Goal: Task Accomplishment & Management: Complete application form

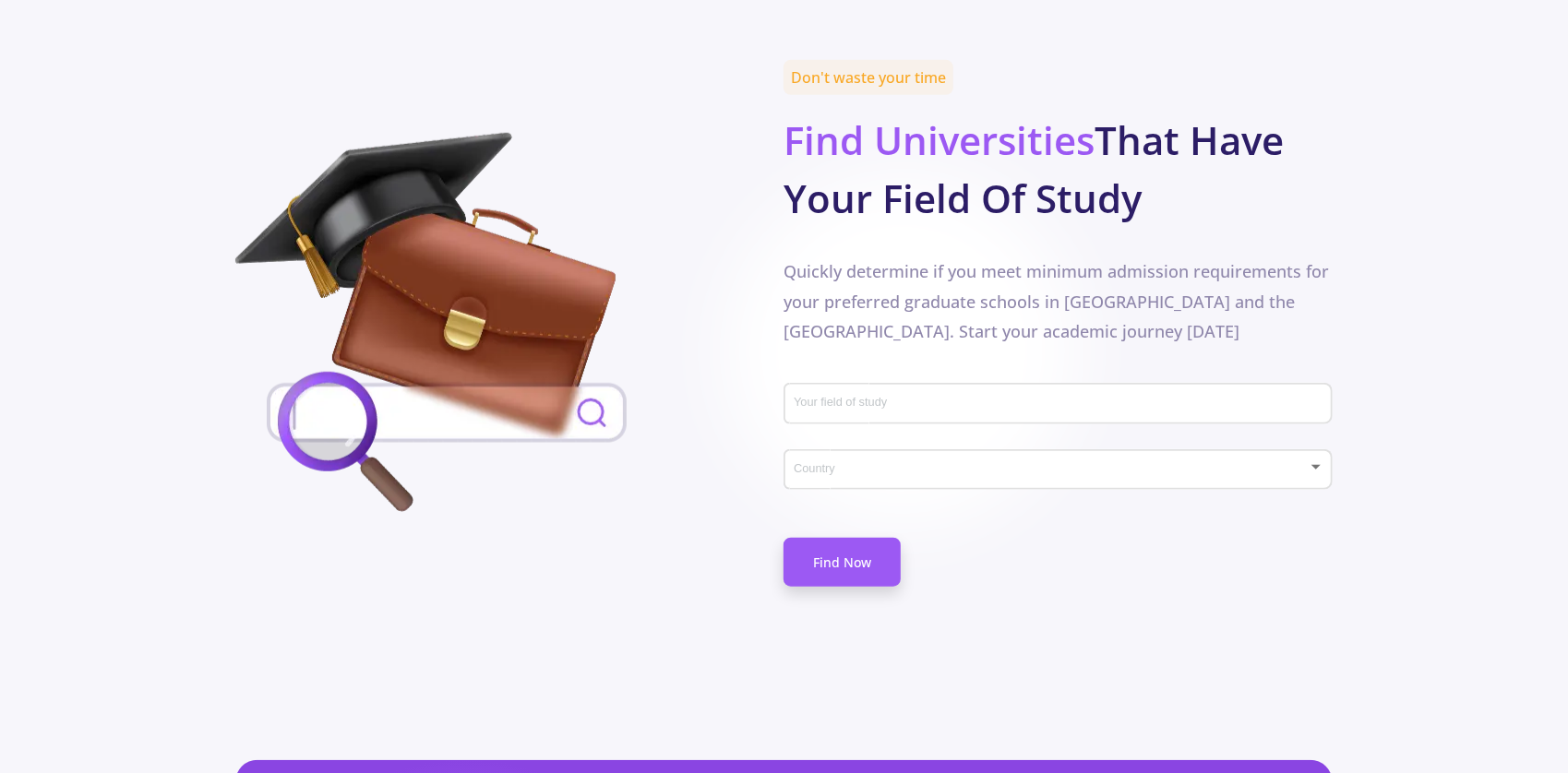
scroll to position [850, 0]
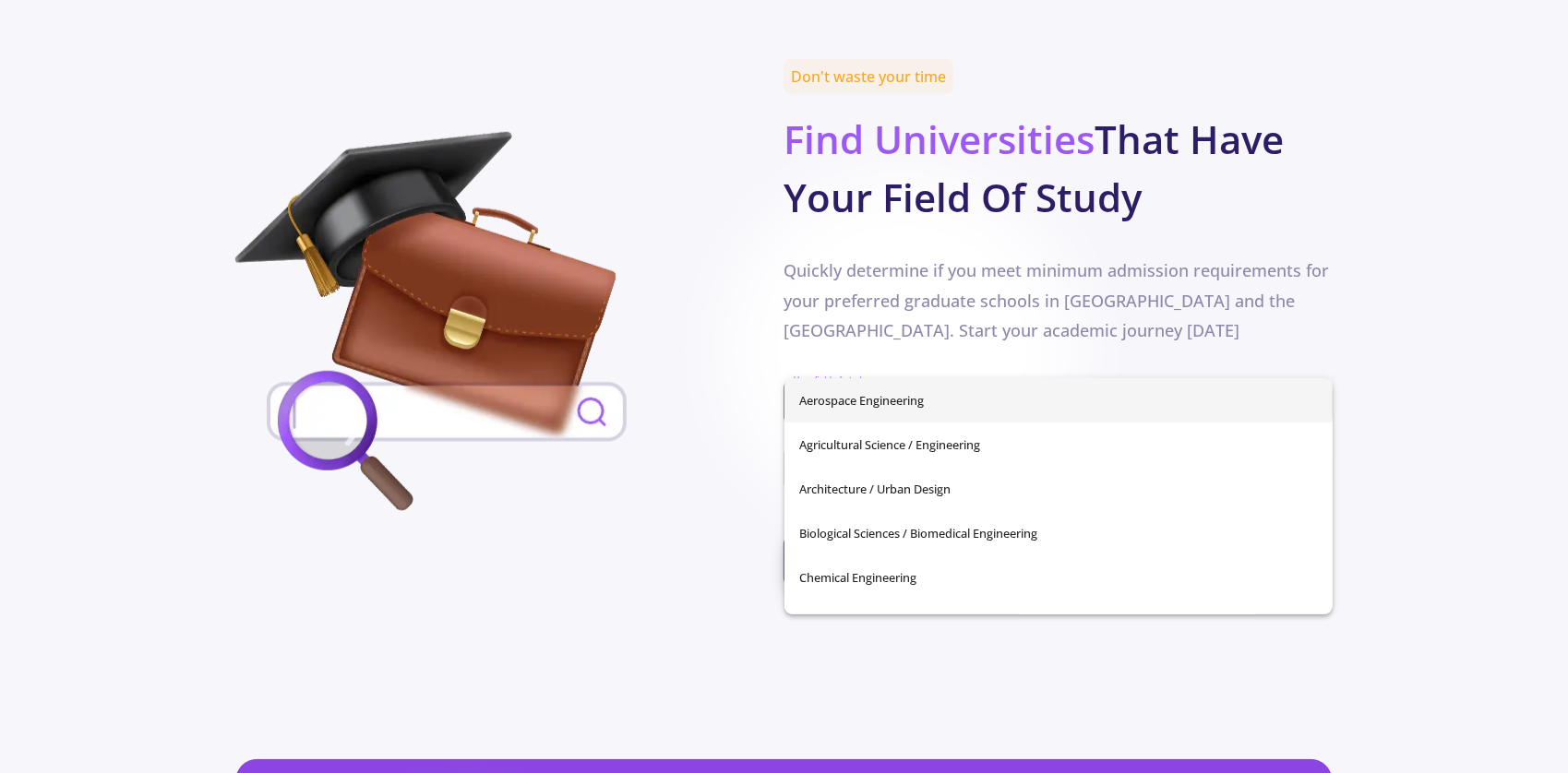
click at [855, 395] on input "Your field of study" at bounding box center [1060, 404] width 535 height 17
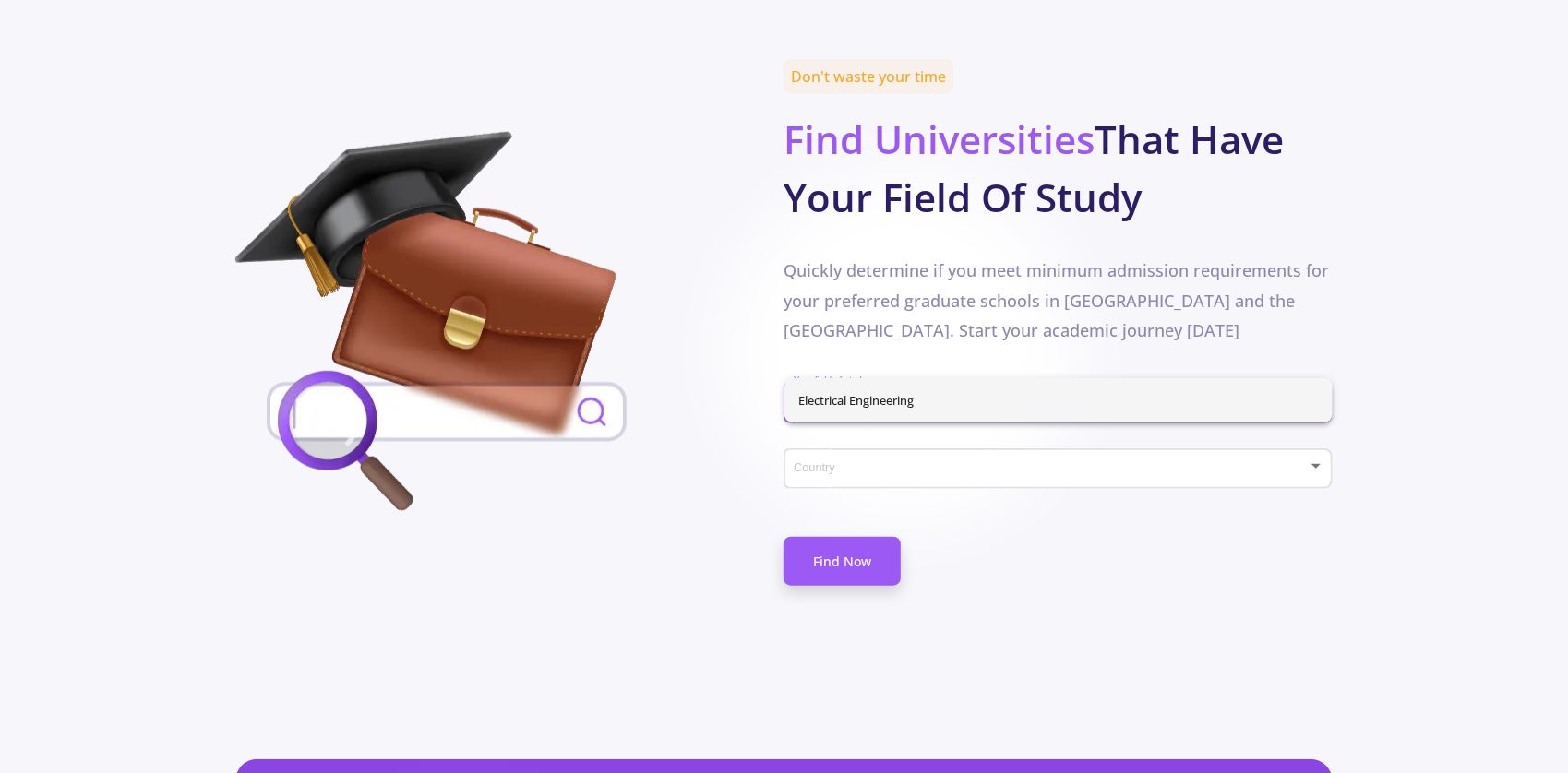
type input "ele"
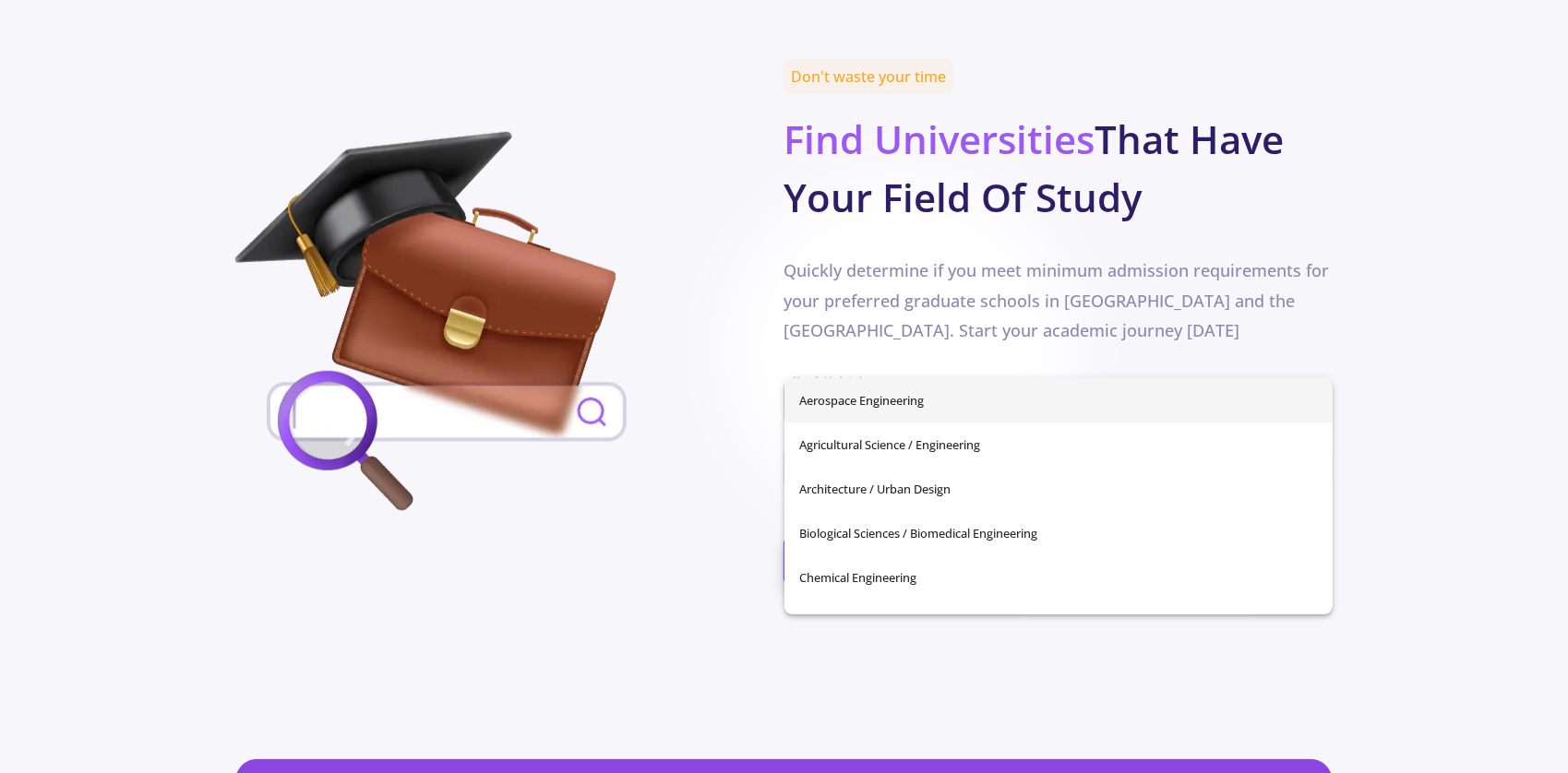
click at [871, 414] on div "Aerospace Engineering Agricultural Science / Engineering Architecture / Urban D…" at bounding box center [1059, 496] width 549 height 236
click at [605, 434] on img at bounding box center [447, 326] width 424 height 388
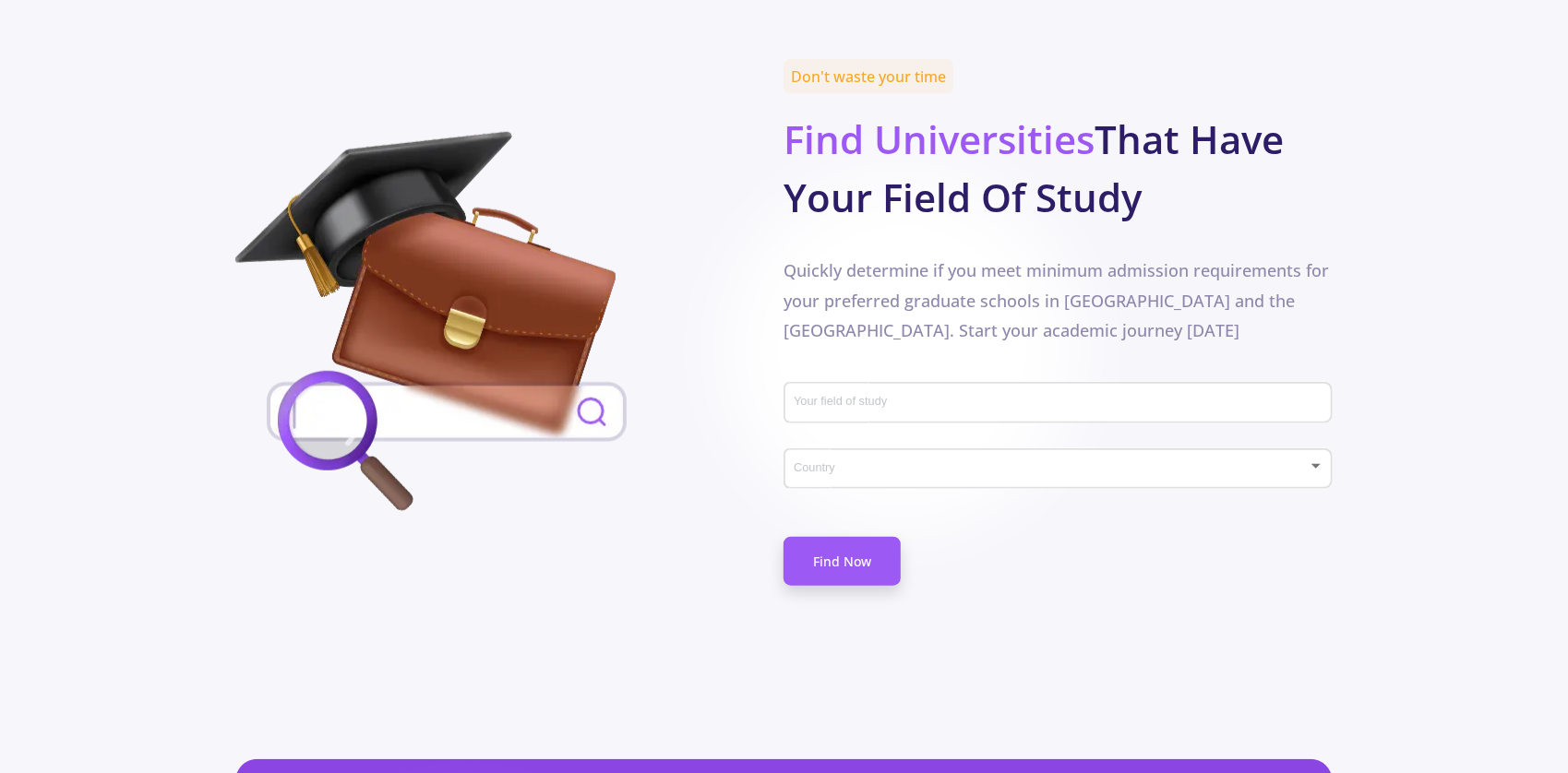
click at [885, 395] on input "Your field of study" at bounding box center [1060, 404] width 535 height 17
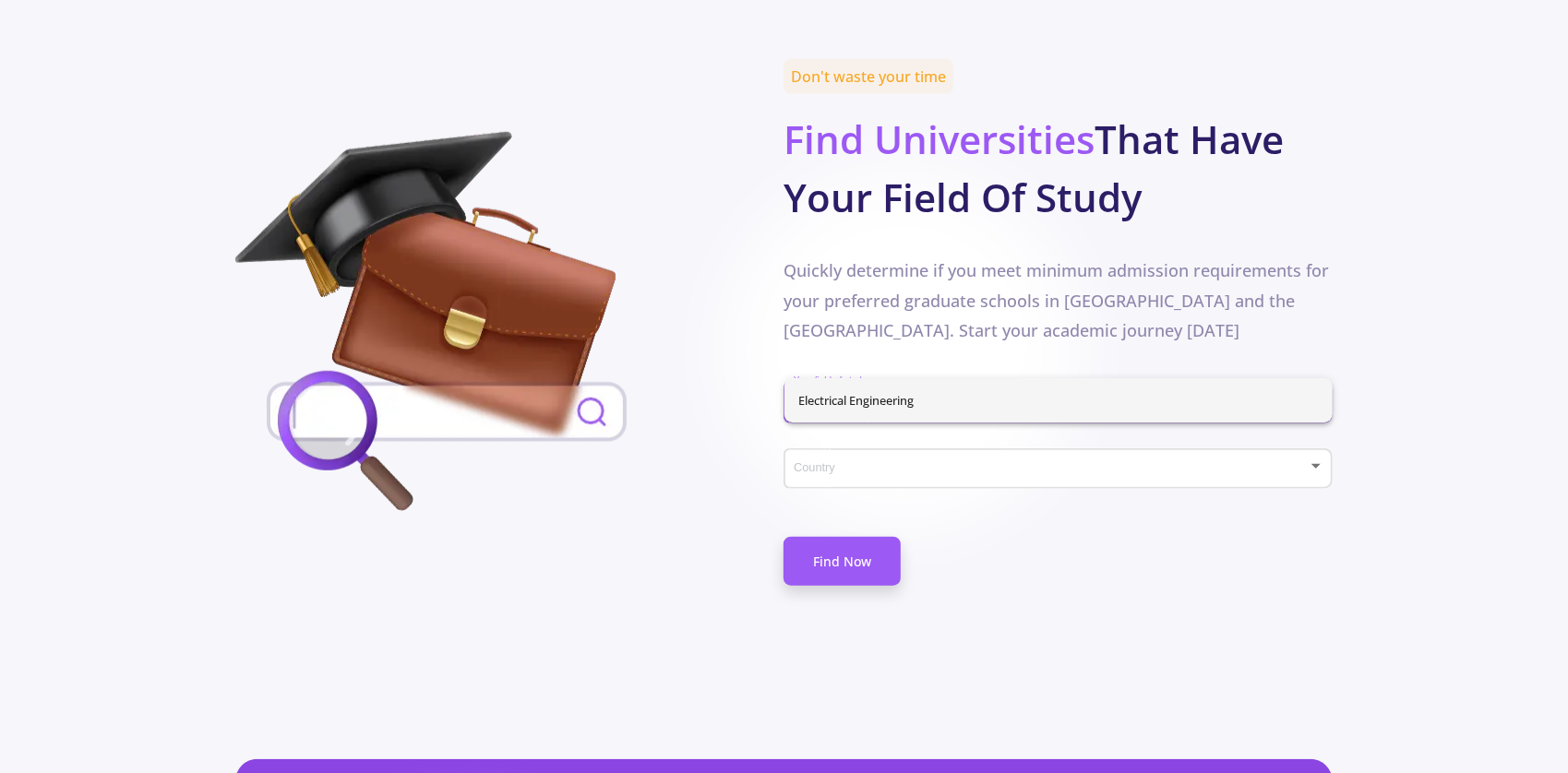
type input "ele"
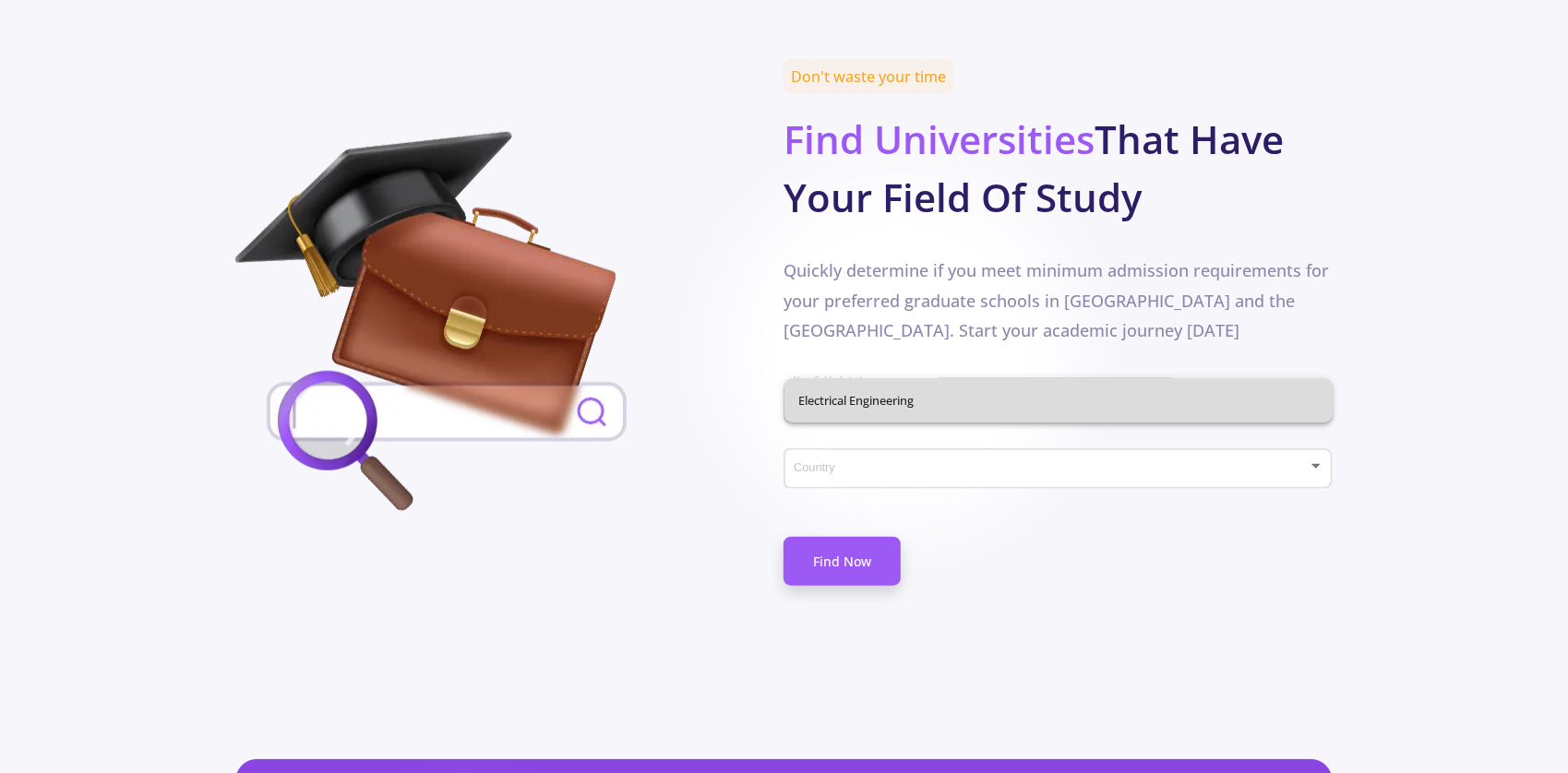
click at [901, 407] on div "Electrical Engineering" at bounding box center [1059, 400] width 549 height 44
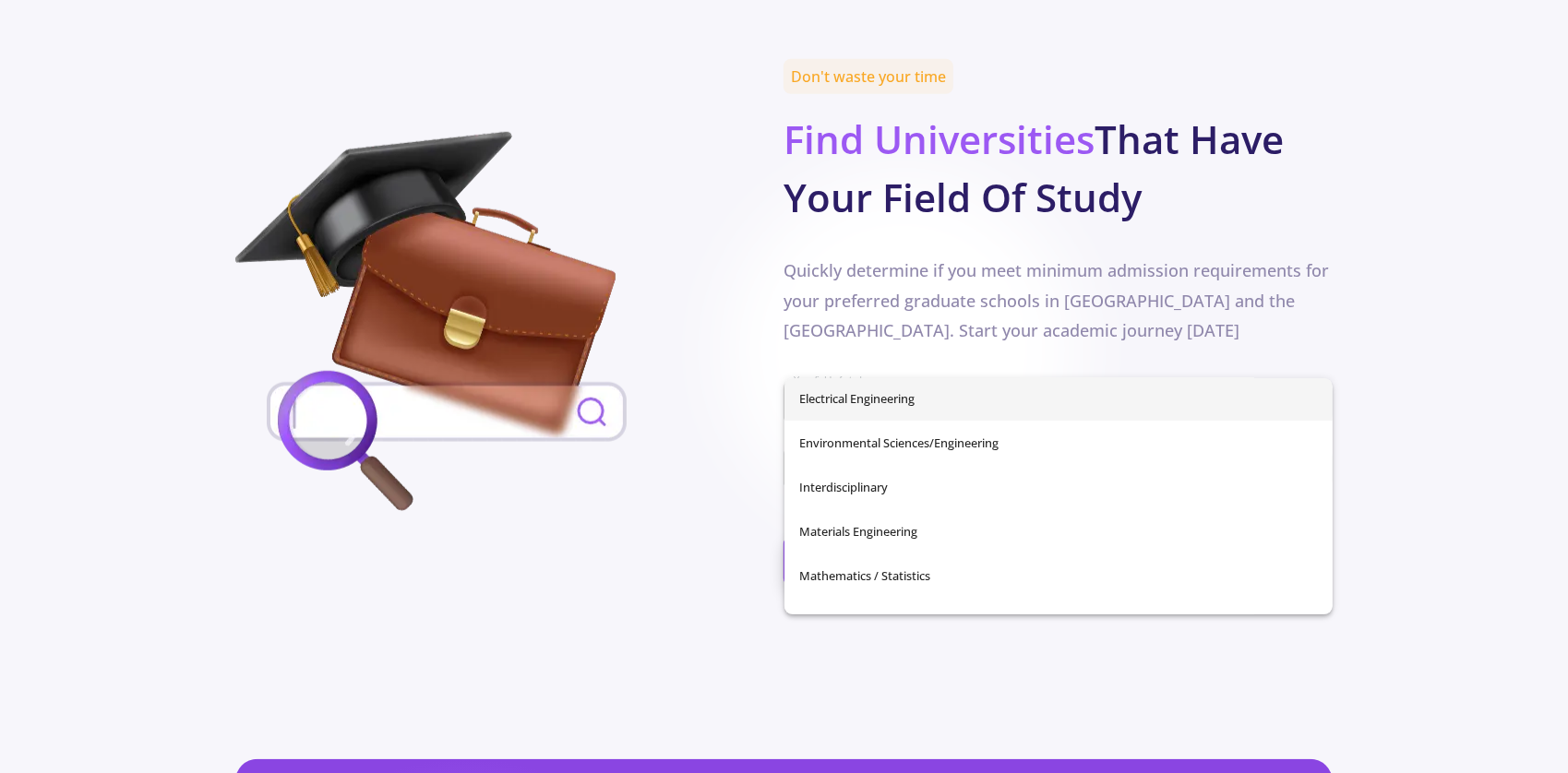
scroll to position [399, 0]
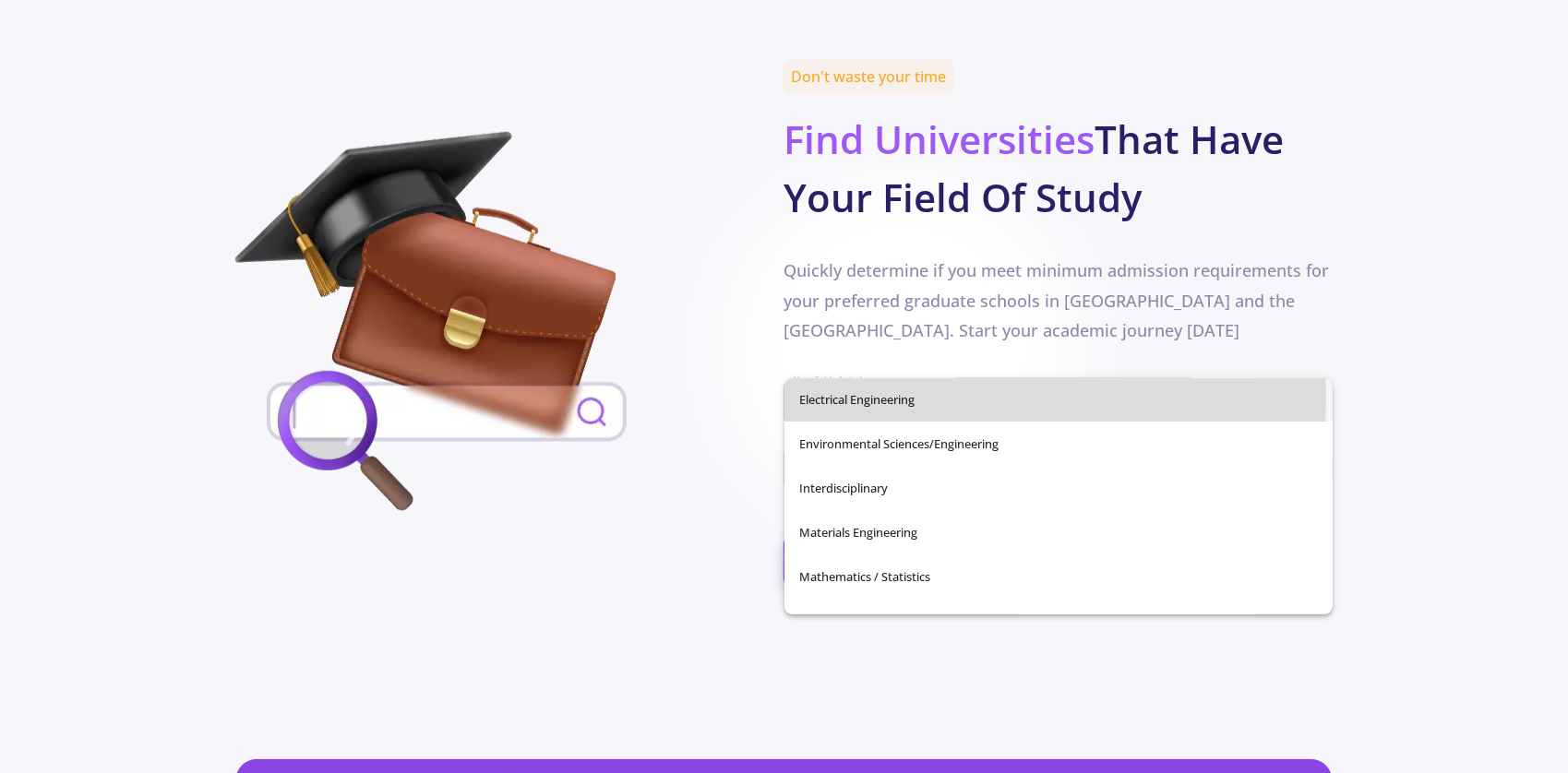
click at [906, 398] on span "Electrical Engineering" at bounding box center [1059, 399] width 519 height 44
type input "Electrical Engineering"
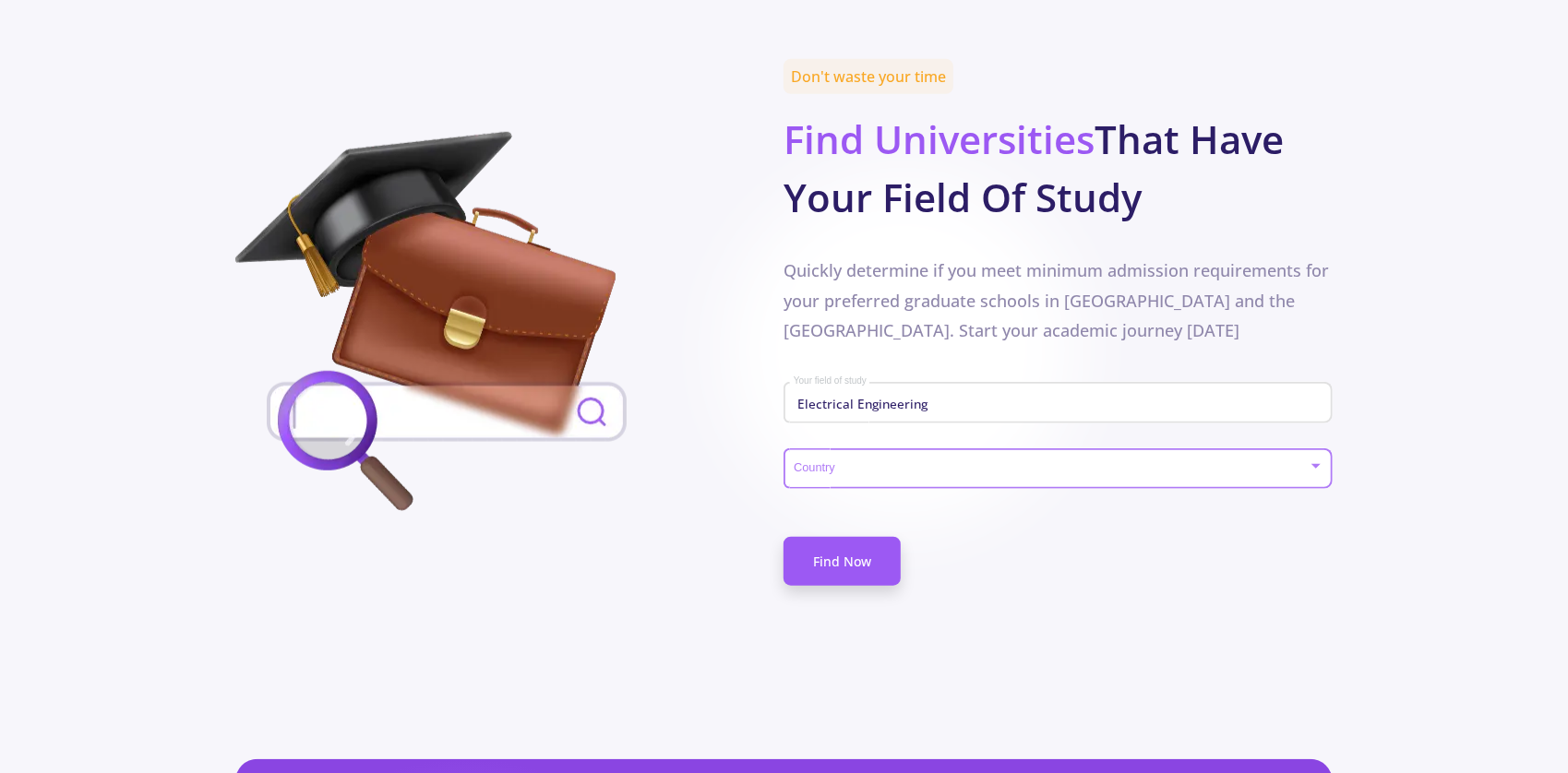
click at [921, 463] on span at bounding box center [1053, 470] width 510 height 13
click at [752, 442] on div at bounding box center [784, 386] width 1568 height 773
click at [1032, 463] on span at bounding box center [1053, 470] width 510 height 13
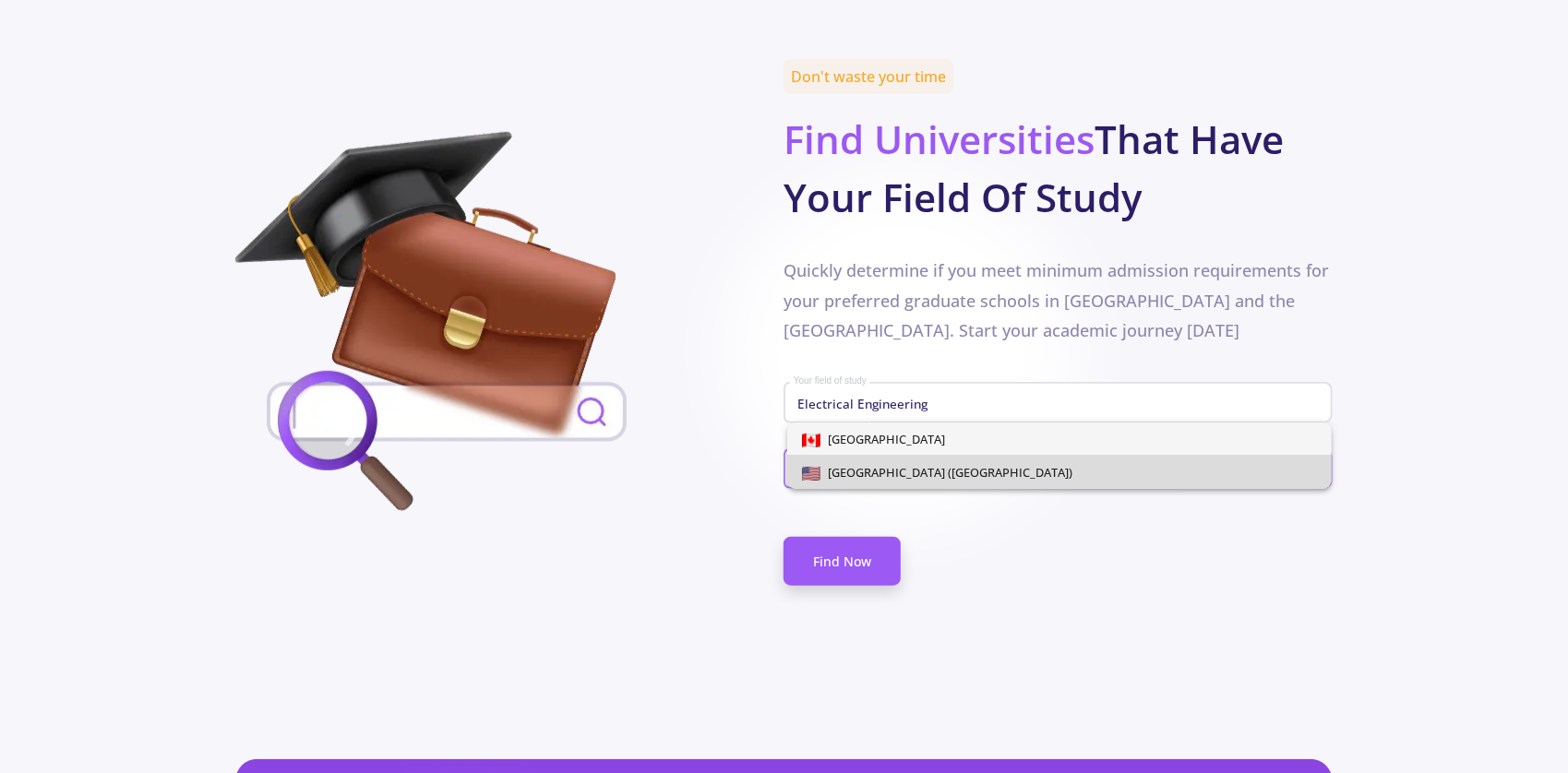
click at [1022, 461] on span "[GEOGRAPHIC_DATA] ([GEOGRAPHIC_DATA])" at bounding box center [1058, 472] width 514 height 33
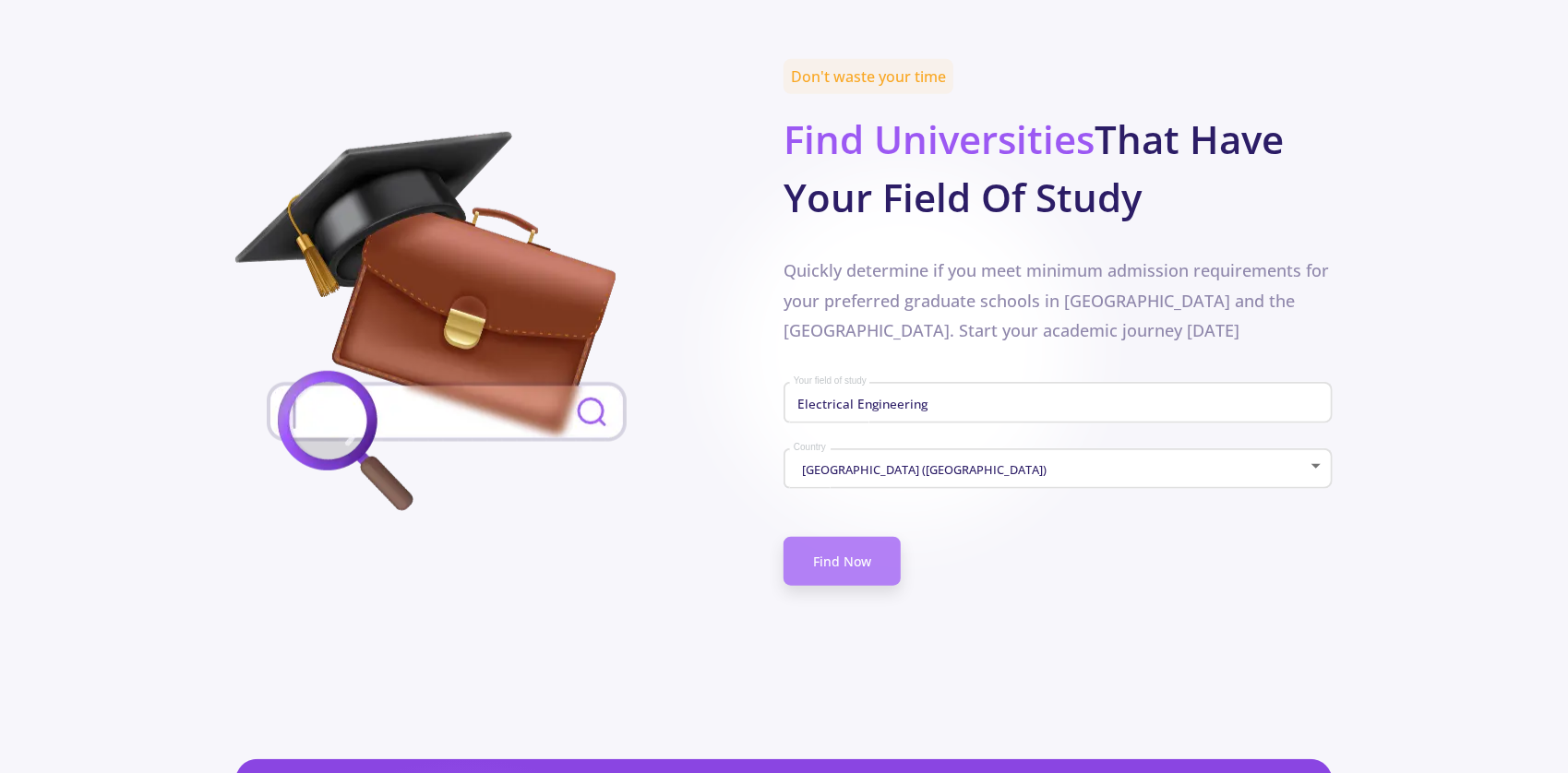
click at [891, 537] on link "Find Now" at bounding box center [842, 562] width 117 height 49
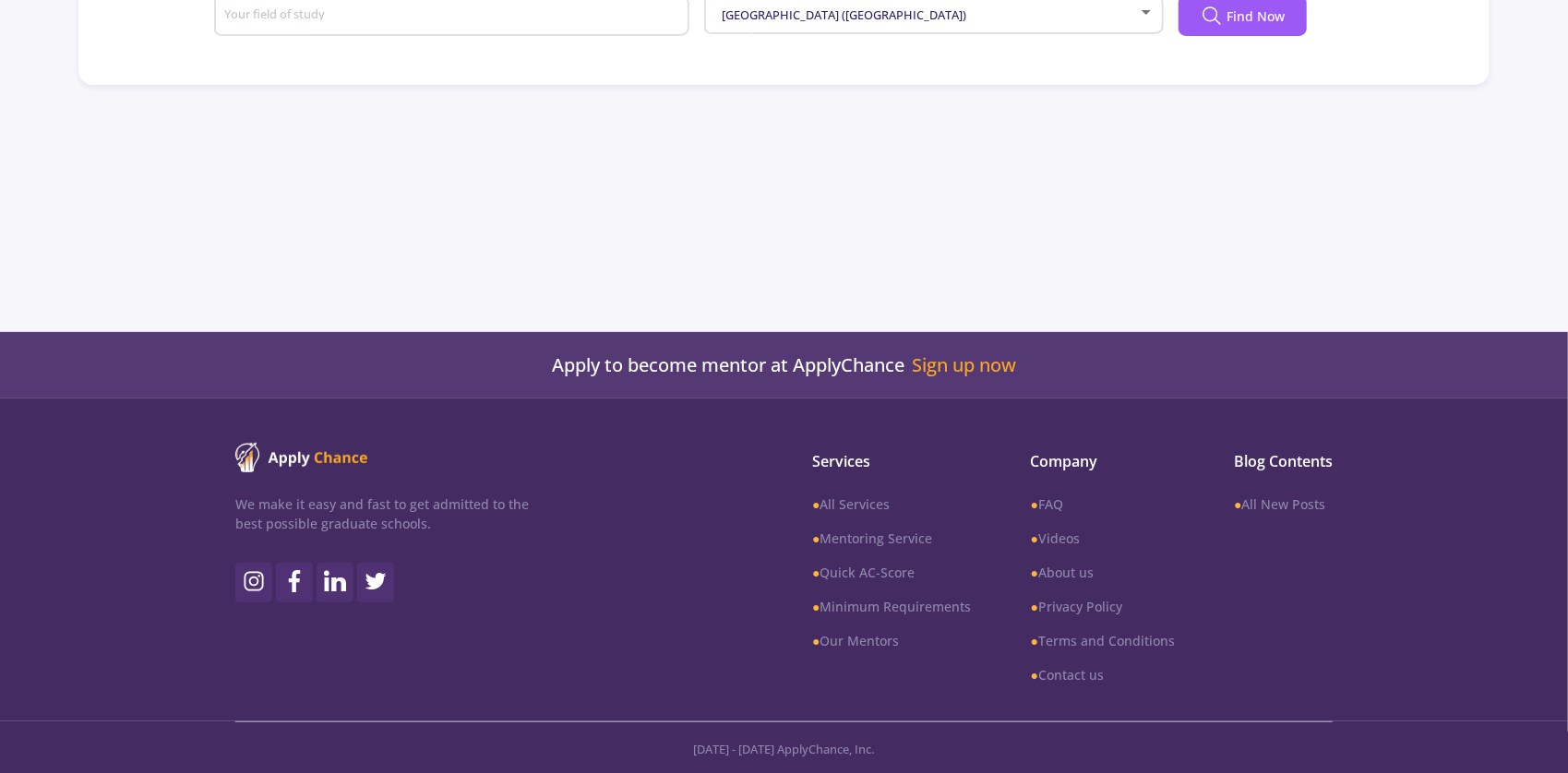
type input "Electrical Engineering"
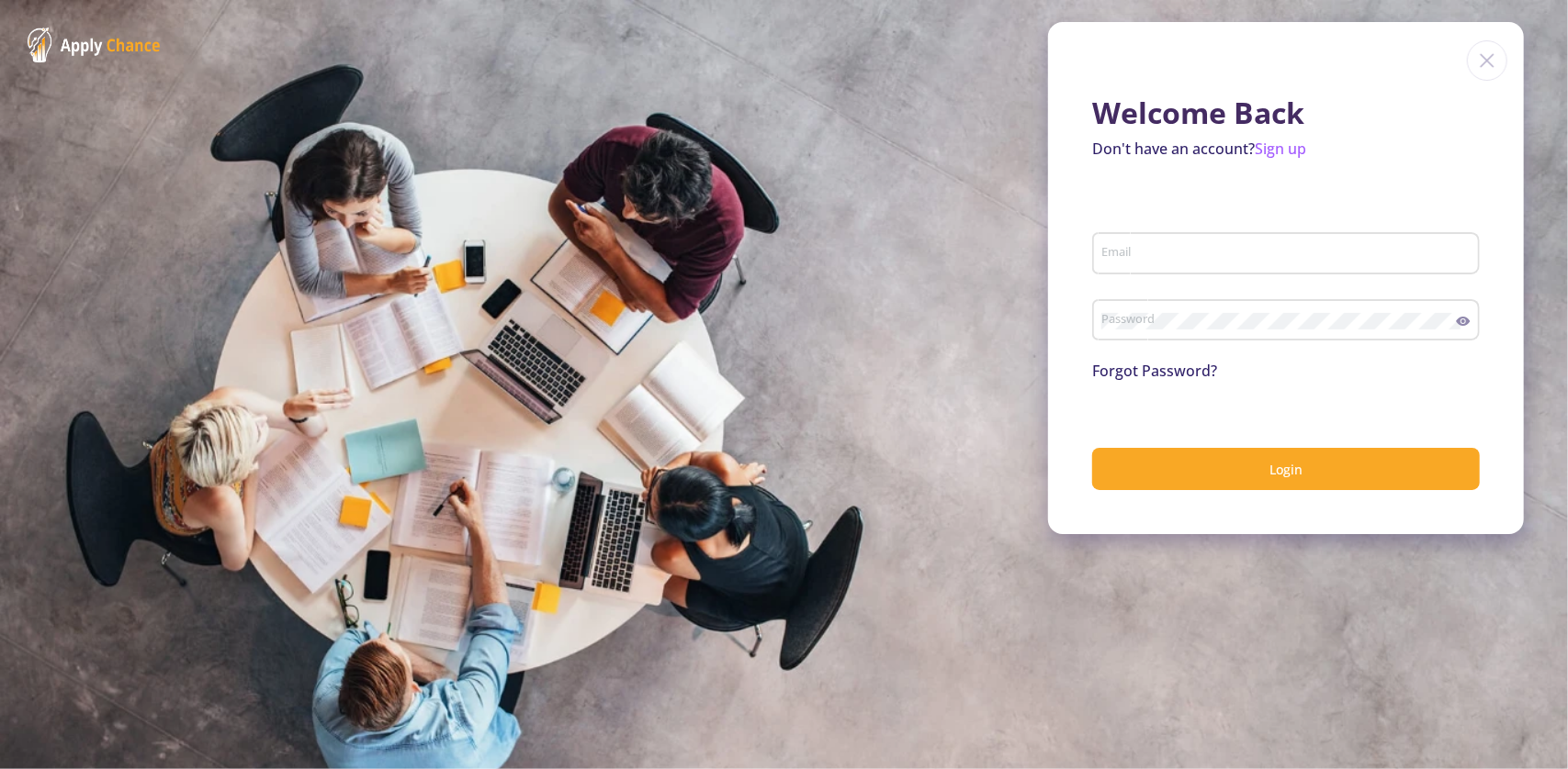
click at [1187, 284] on div "Email" at bounding box center [1285, 259] width 388 height 61
click at [1172, 245] on div "Email" at bounding box center [1286, 249] width 370 height 48
click at [1168, 254] on input "Email" at bounding box center [1288, 254] width 375 height 17
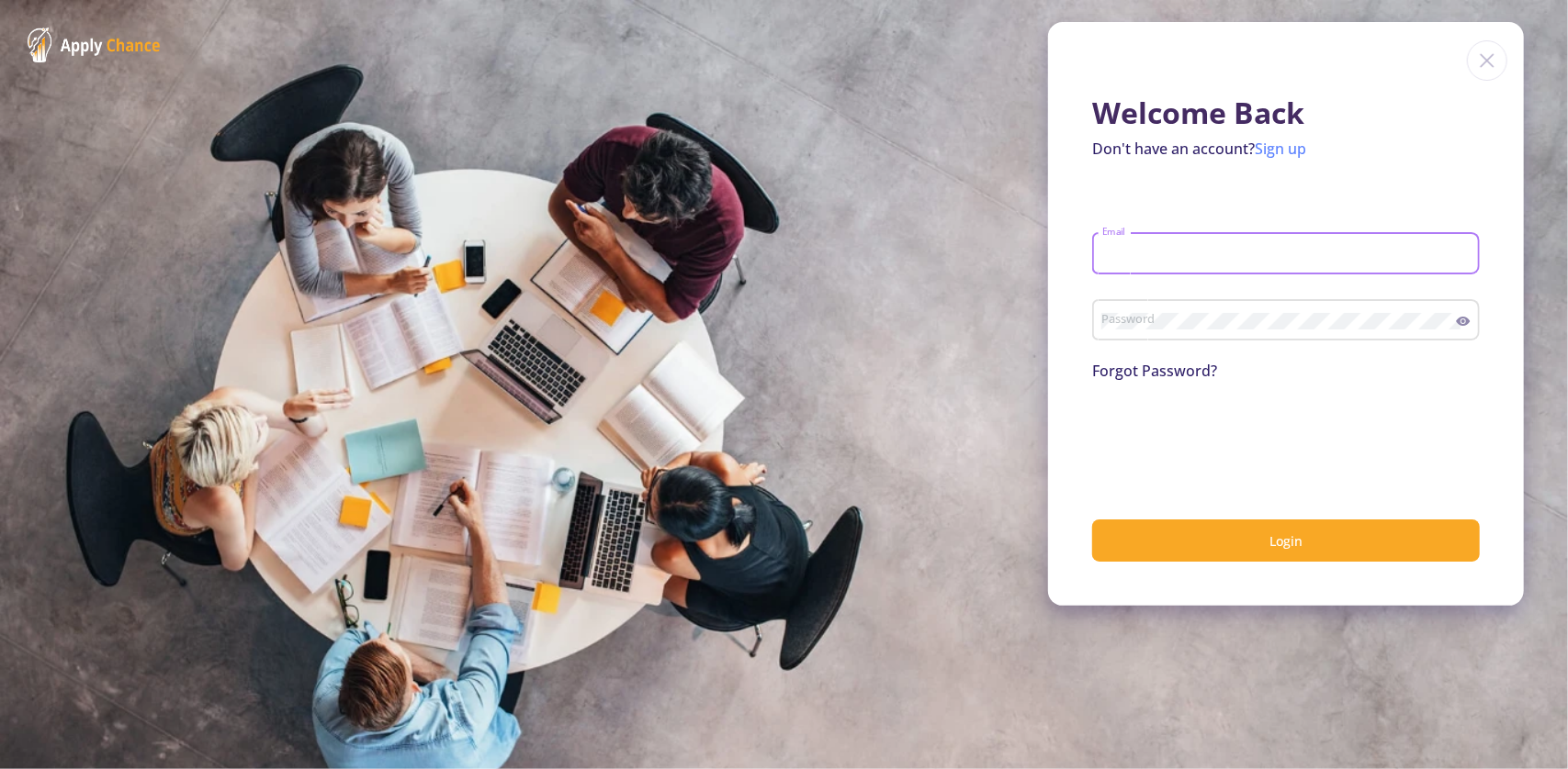
click at [1270, 155] on link "Sign up" at bounding box center [1280, 149] width 52 height 21
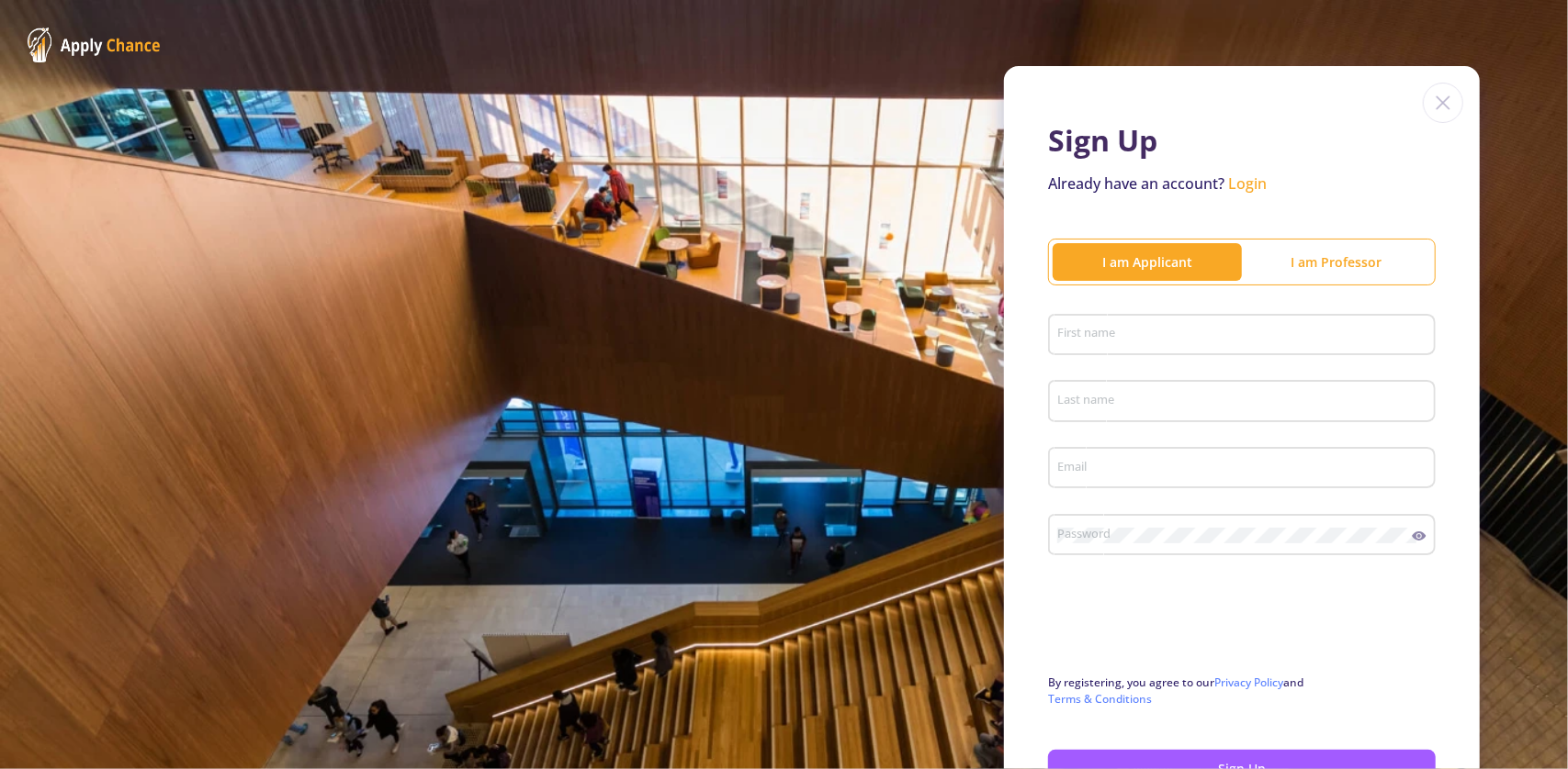
drag, startPoint x: 1019, startPoint y: 332, endPoint x: 1081, endPoint y: 331, distance: 62.0
click at [1081, 331] on div "Sign Up Already have an account? Login I am Applicant I am Professor First name…" at bounding box center [1241, 448] width 475 height 765
click at [1081, 331] on input "First name" at bounding box center [1244, 336] width 375 height 17
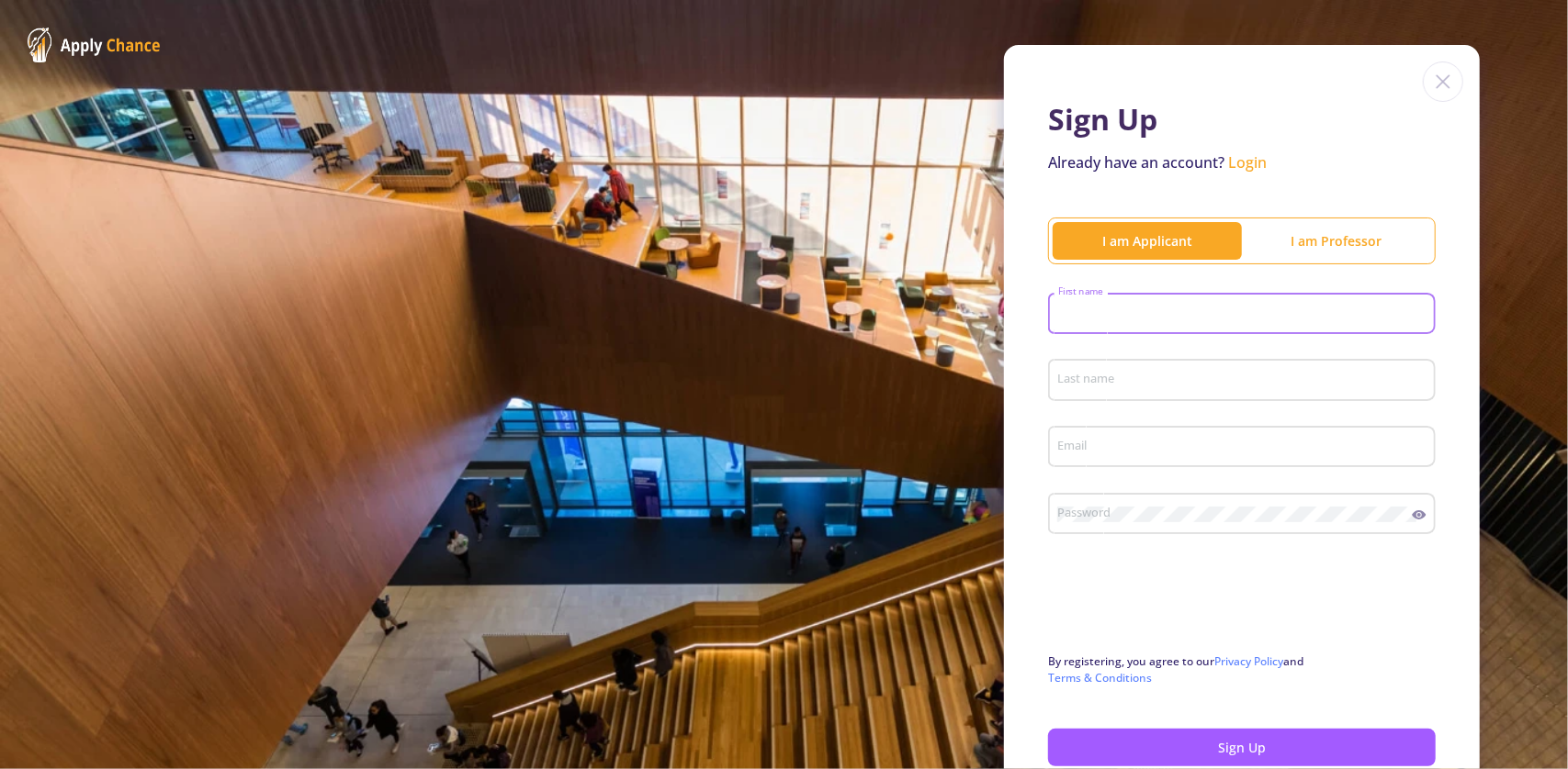
scroll to position [22, 0]
type input "[PERSON_NAME]"
click at [1065, 391] on div "Last name" at bounding box center [1242, 375] width 370 height 48
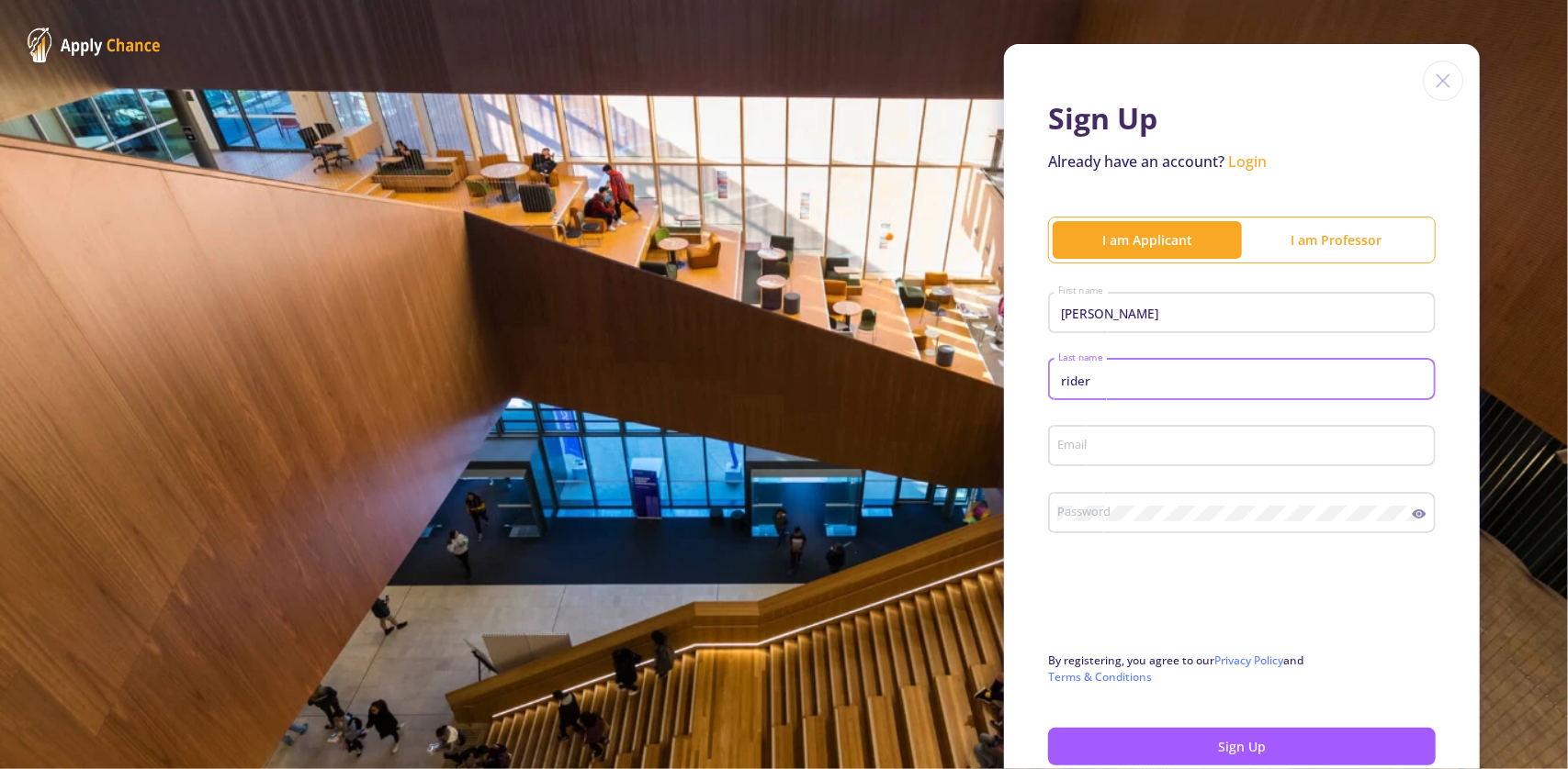
type input "rider"
click at [1121, 452] on input "Email" at bounding box center [1244, 447] width 375 height 17
